Goal: Information Seeking & Learning: Learn about a topic

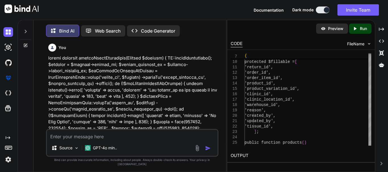
click at [117, 140] on textarea at bounding box center [132, 135] width 171 height 10
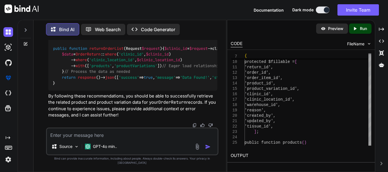
scroll to position [20825, 0]
click at [102, 139] on textarea at bounding box center [132, 134] width 171 height 10
paste textarea "$data = orderReturn::where('clinic_id', $clinic_id) ->where('clinic_location_id…"
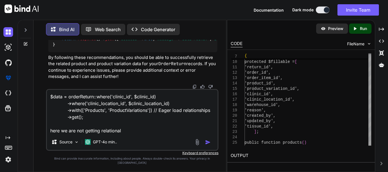
click at [126, 134] on textarea "$data = orderReturn::where('clinic_id', $clinic_id) ->where('clinic_location_id…" at bounding box center [132, 112] width 171 height 44
click at [157, 133] on textarea "$data = orderReturn::where('clinic_id', $clinic_id) ->where('clinic_location_id…" at bounding box center [132, 112] width 171 height 44
click at [207, 134] on textarea "$data = orderReturn::where('clinic_id', $clinic_id) ->where('clinic_location_id…" at bounding box center [132, 112] width 171 height 44
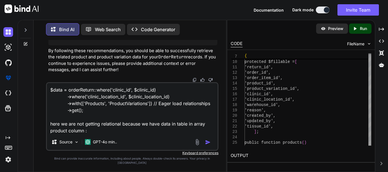
paste textarea "[1,1]"
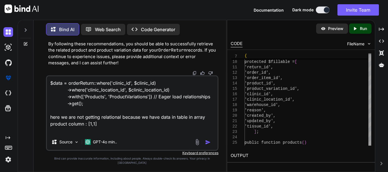
click at [69, 134] on textarea "$data = orderReturn::where('clinic_id', $clinic_id) ->where('clinic_location_id…" at bounding box center [132, 105] width 171 height 58
paste textarea "[2,1]"
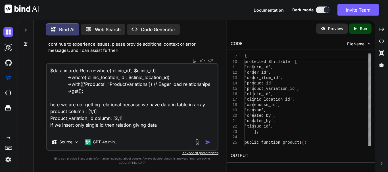
scroll to position [0, 0]
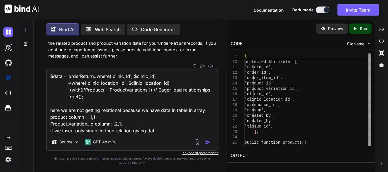
type textarea "$data = orderReturn::where('clinic_id', $clinic_id) ->where('clinic_location_id…"
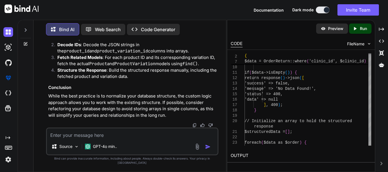
scroll to position [21024, 0]
drag, startPoint x: 95, startPoint y: 62, endPoint x: 109, endPoint y: 62, distance: 13.6
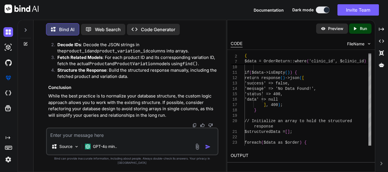
drag, startPoint x: 69, startPoint y: 66, endPoint x: 97, endPoint y: 66, distance: 27.8
drag, startPoint x: 79, startPoint y: 71, endPoint x: 130, endPoint y: 71, distance: 50.6
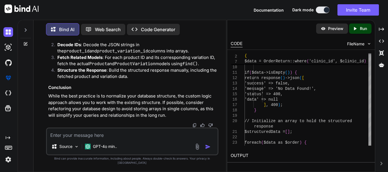
drag, startPoint x: 119, startPoint y: 139, endPoint x: 138, endPoint y: 133, distance: 19.9
click at [119, 139] on textarea at bounding box center [132, 134] width 171 height 10
click at [107, 139] on textarea at bounding box center [132, 134] width 171 height 10
type textarea "recreate the function, send tissue_id and return_id"
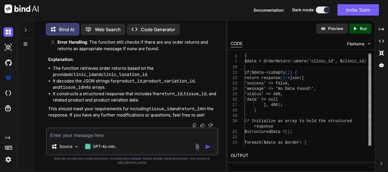
scroll to position [21646, 0]
click at [225, 41] on div "You Bind AI To correct and enhance your code for creating a return order based …" at bounding box center [132, 106] width 188 height 132
